Goal: Navigation & Orientation: Find specific page/section

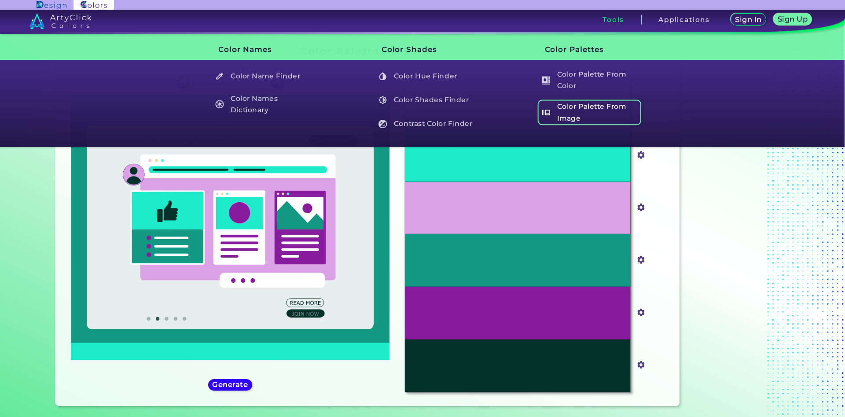
click at [577, 117] on h5 "Color Palette From Image" at bounding box center [588, 112] width 103 height 25
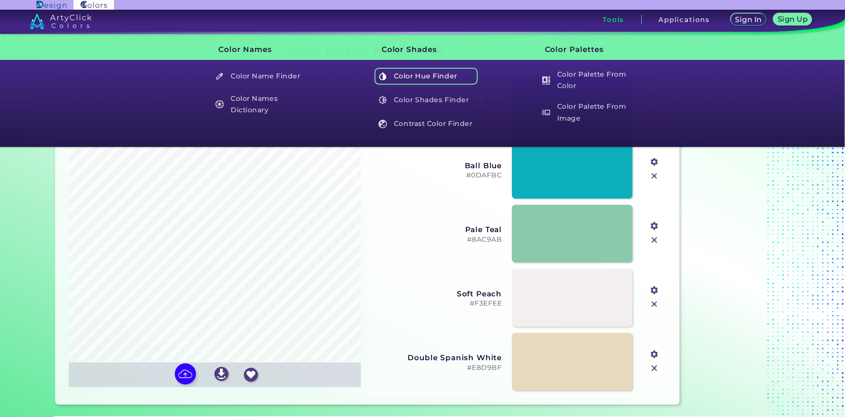
click at [441, 73] on h5 "Color Hue Finder" at bounding box center [425, 76] width 103 height 17
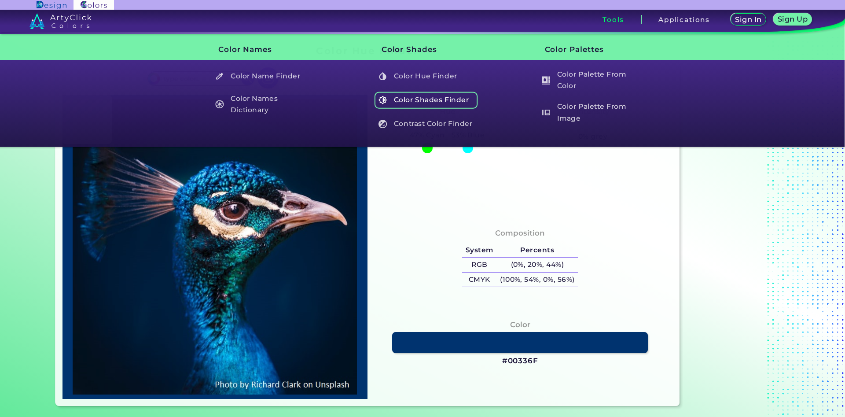
click at [447, 98] on h5 "Color Shades Finder" at bounding box center [425, 100] width 103 height 17
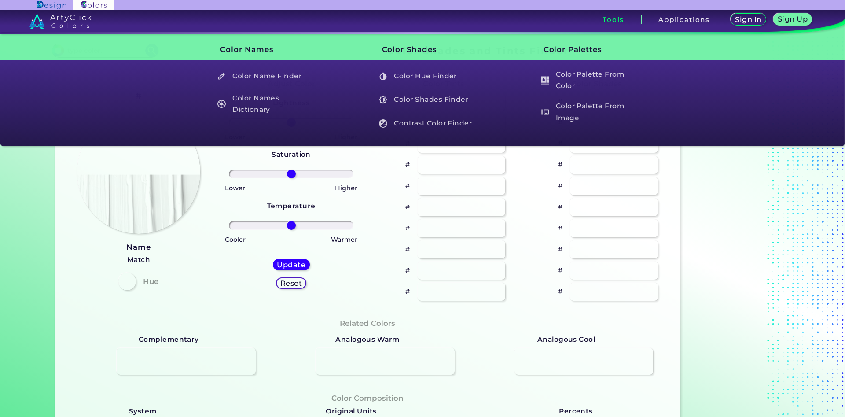
type input "#70e6d2"
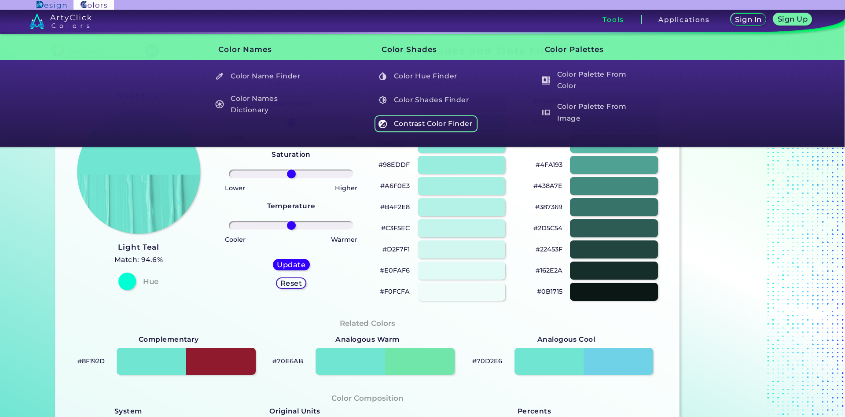
click at [409, 124] on h5 "Contrast Color Finder" at bounding box center [425, 123] width 103 height 17
